Goal: Navigation & Orientation: Understand site structure

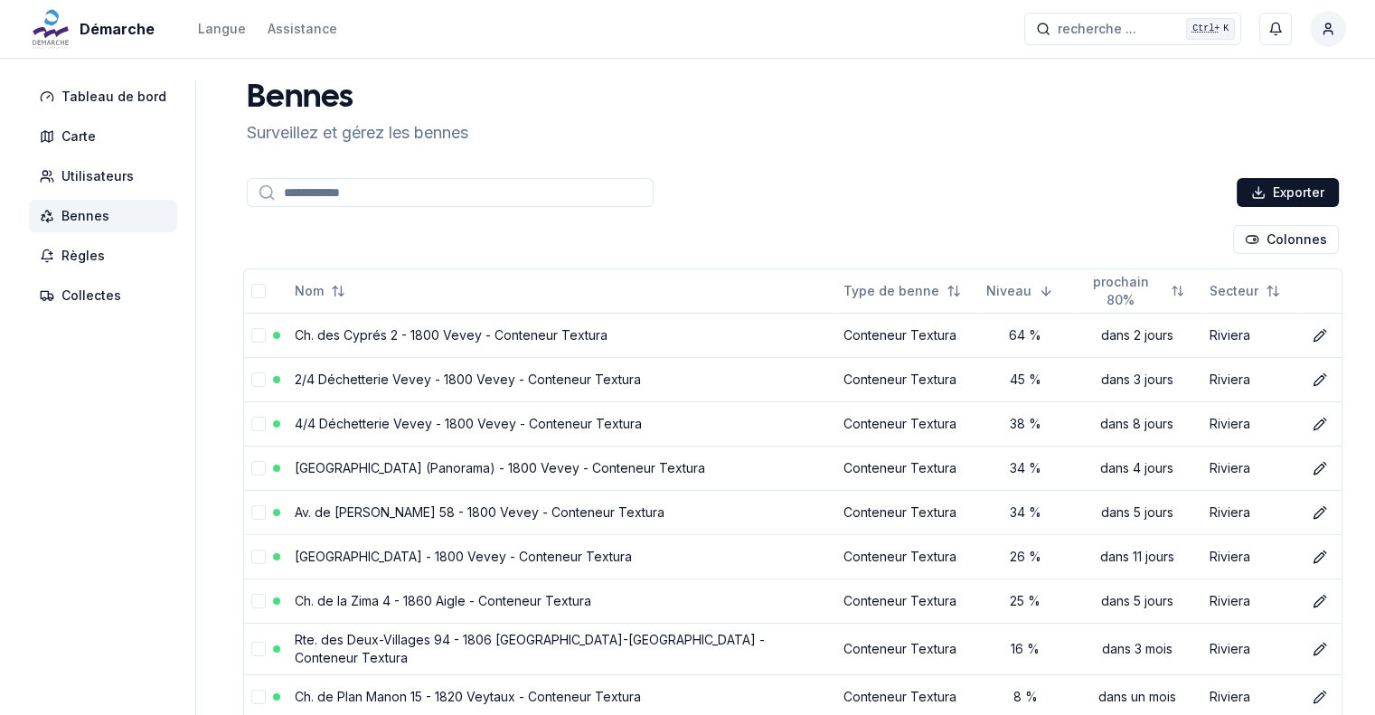
click at [632, 122] on div "Bennes Surveillez et gérez les bennes" at bounding box center [793, 112] width 1106 height 65
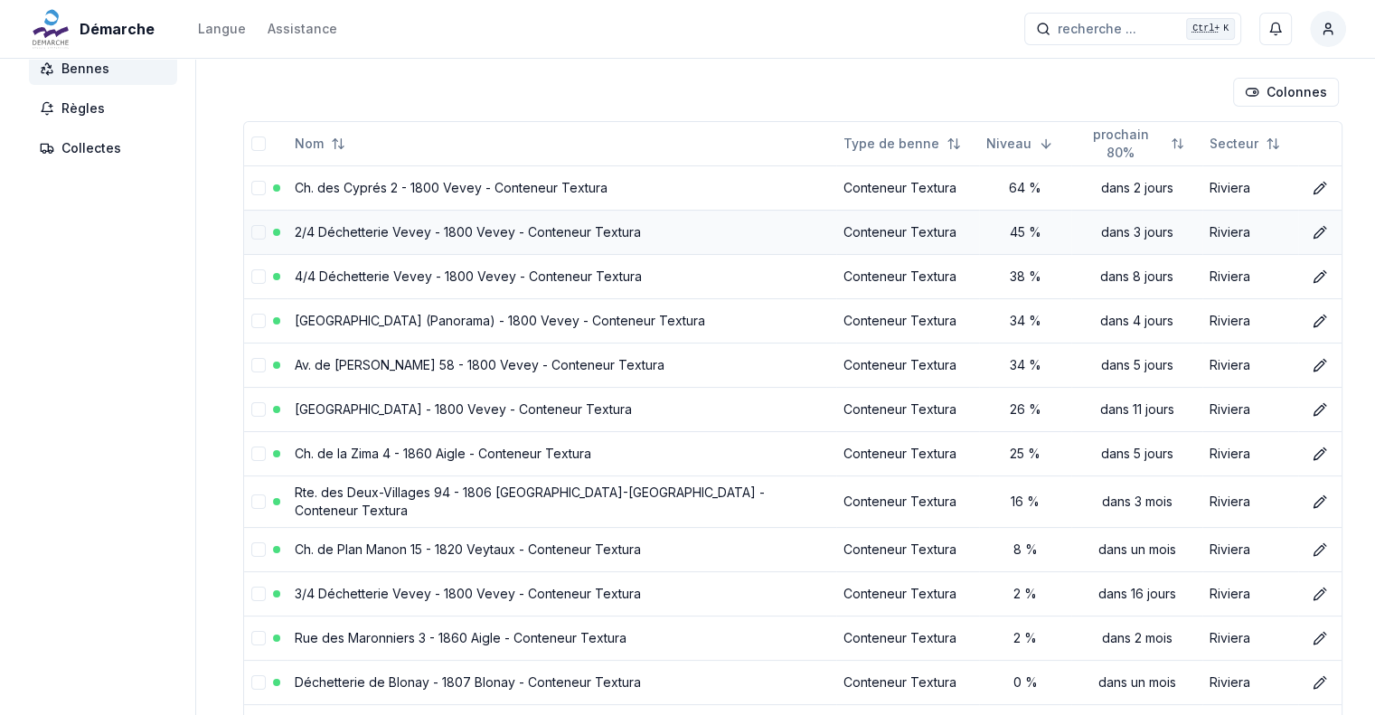
scroll to position [10, 0]
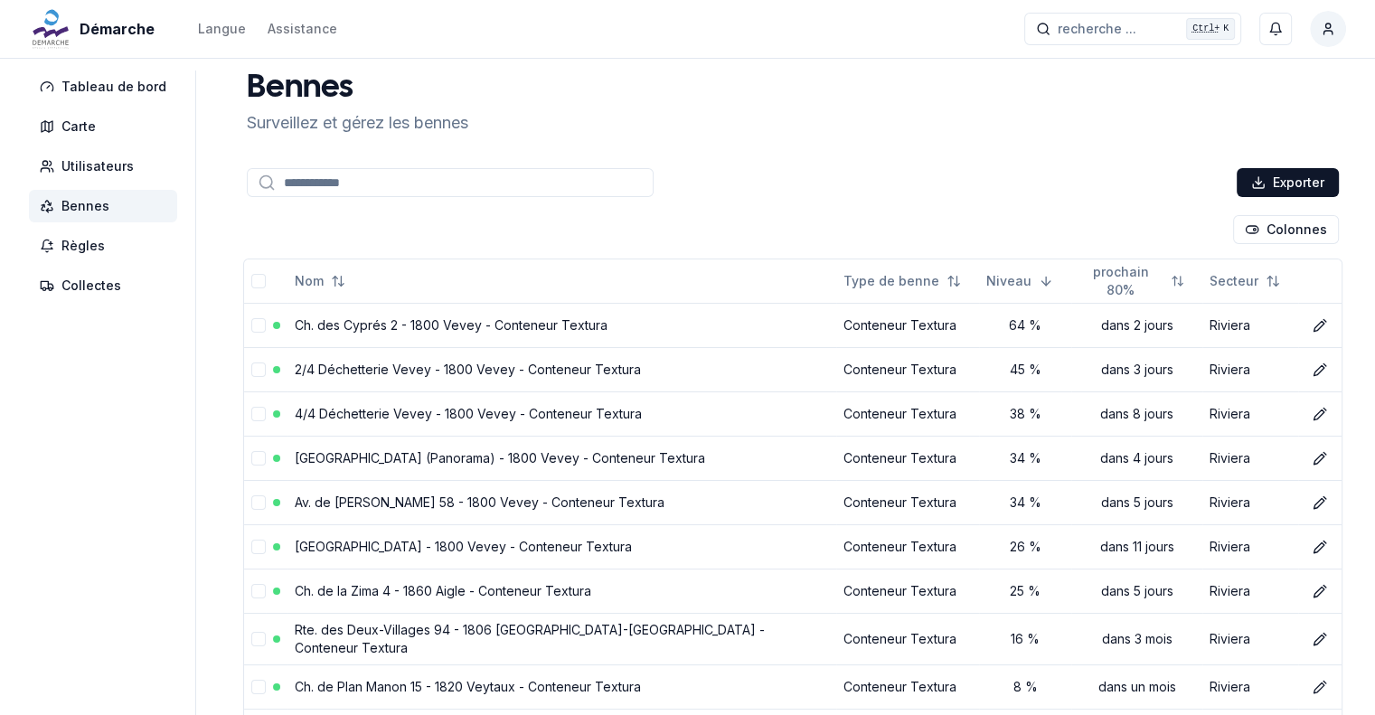
click at [95, 210] on span "Bennes" at bounding box center [85, 206] width 48 height 18
click at [69, 169] on span "Utilisateurs" at bounding box center [97, 166] width 72 height 18
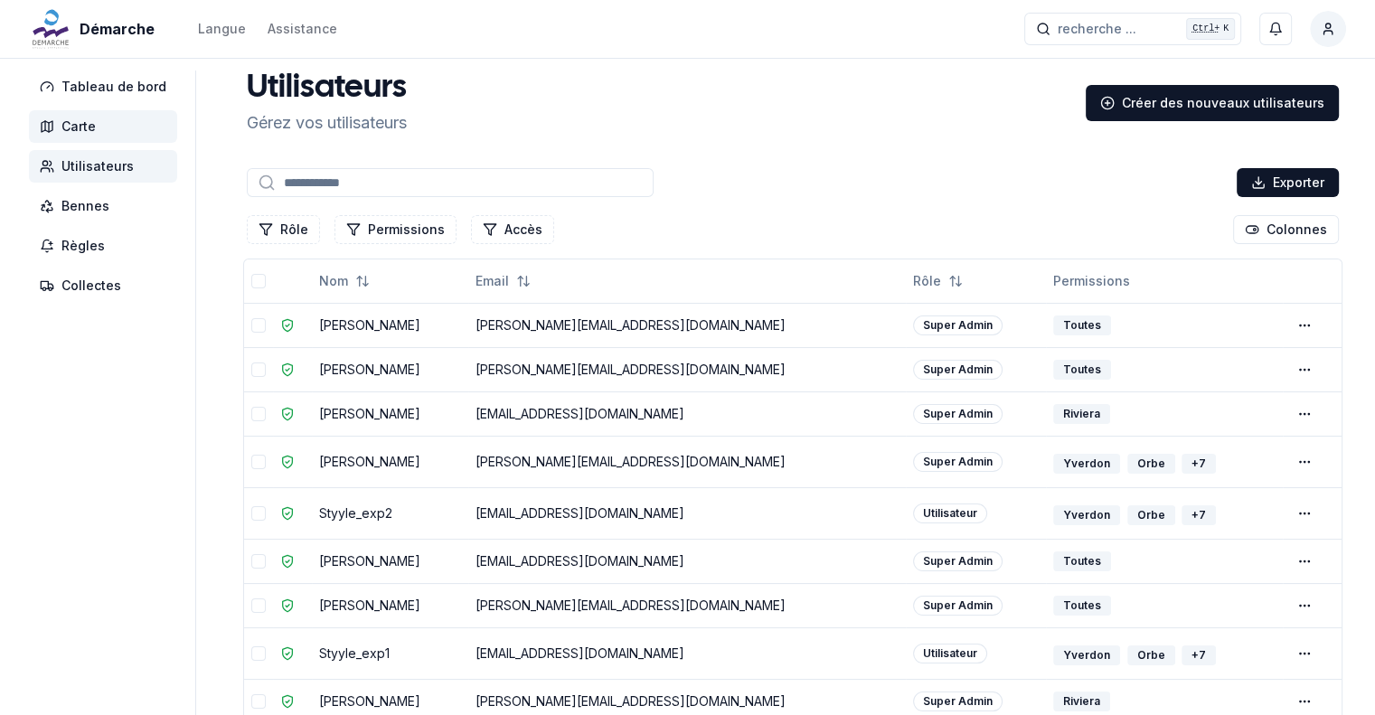
click at [75, 123] on span "Carte" at bounding box center [78, 127] width 34 height 18
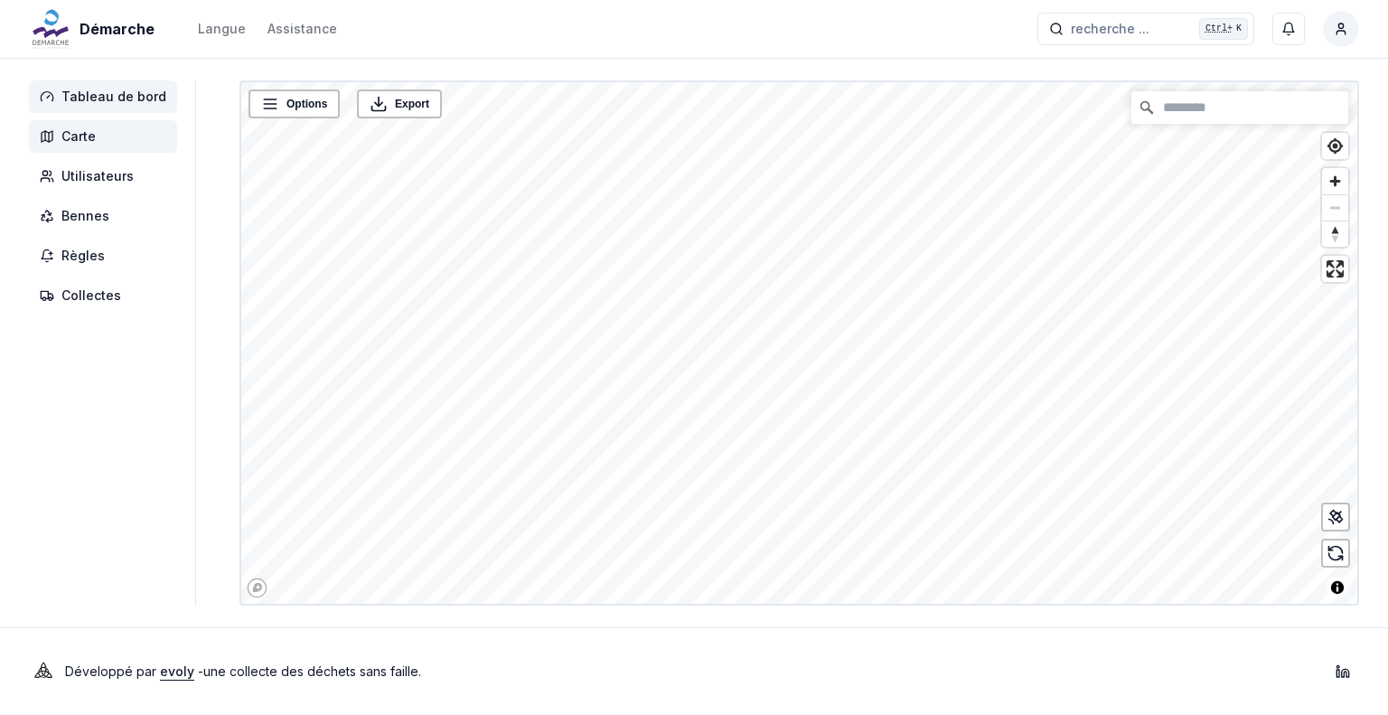
click at [94, 89] on span "Tableau de bord" at bounding box center [113, 97] width 105 height 18
